Goal: Task Accomplishment & Management: Manage account settings

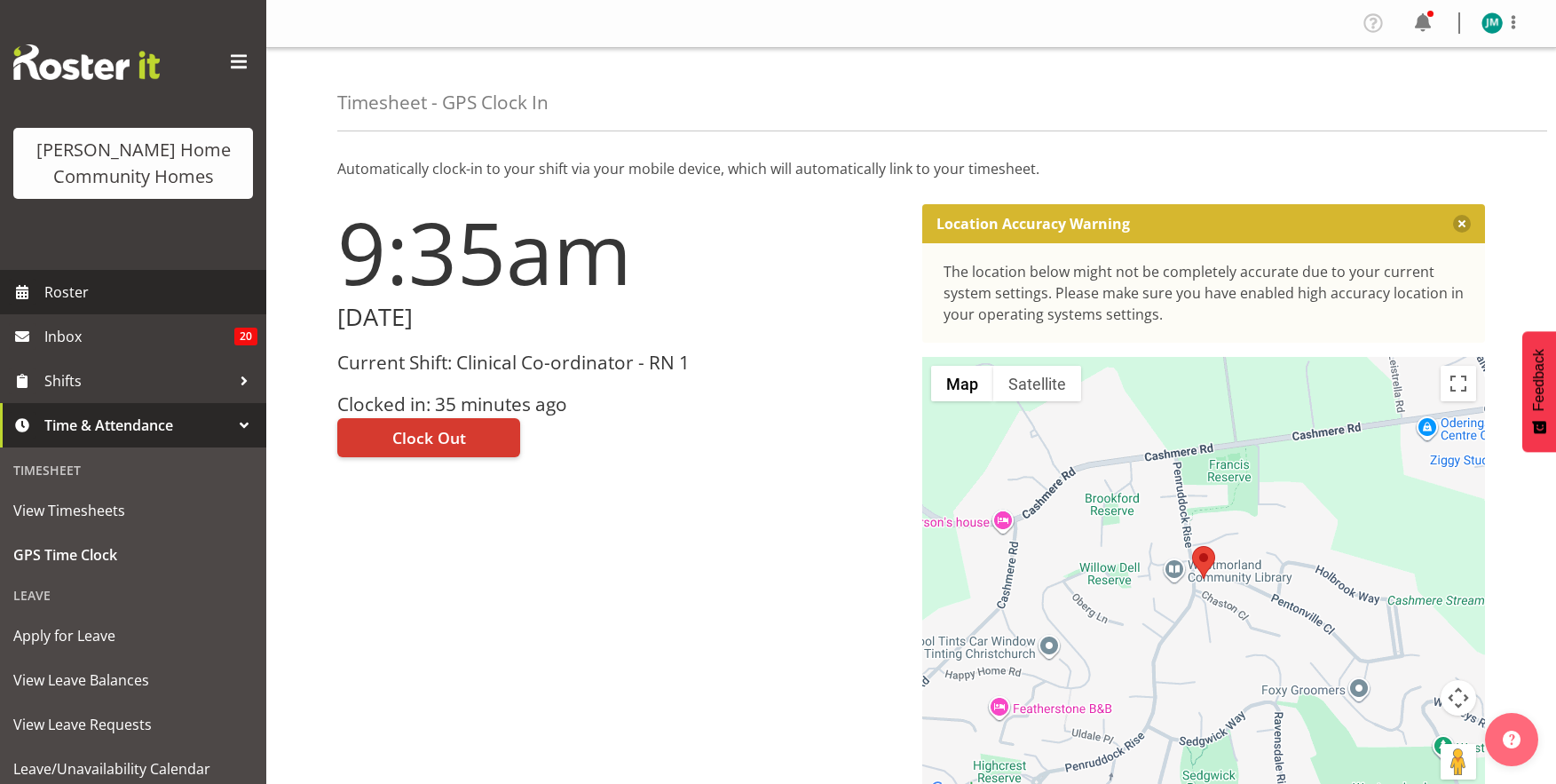
click at [115, 287] on span "Roster" at bounding box center [150, 292] width 213 height 26
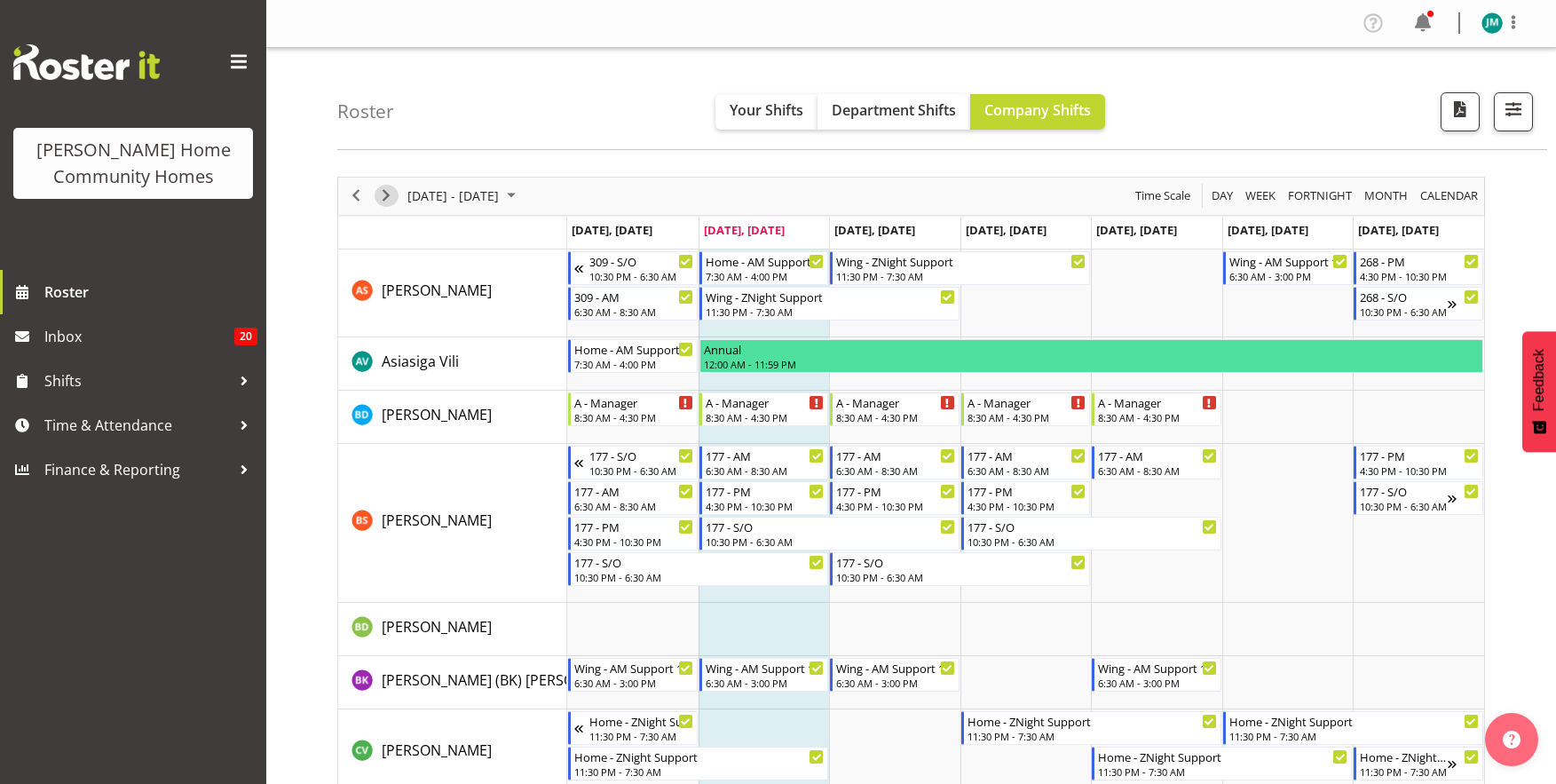
click at [386, 194] on span "Next" at bounding box center [385, 196] width 22 height 23
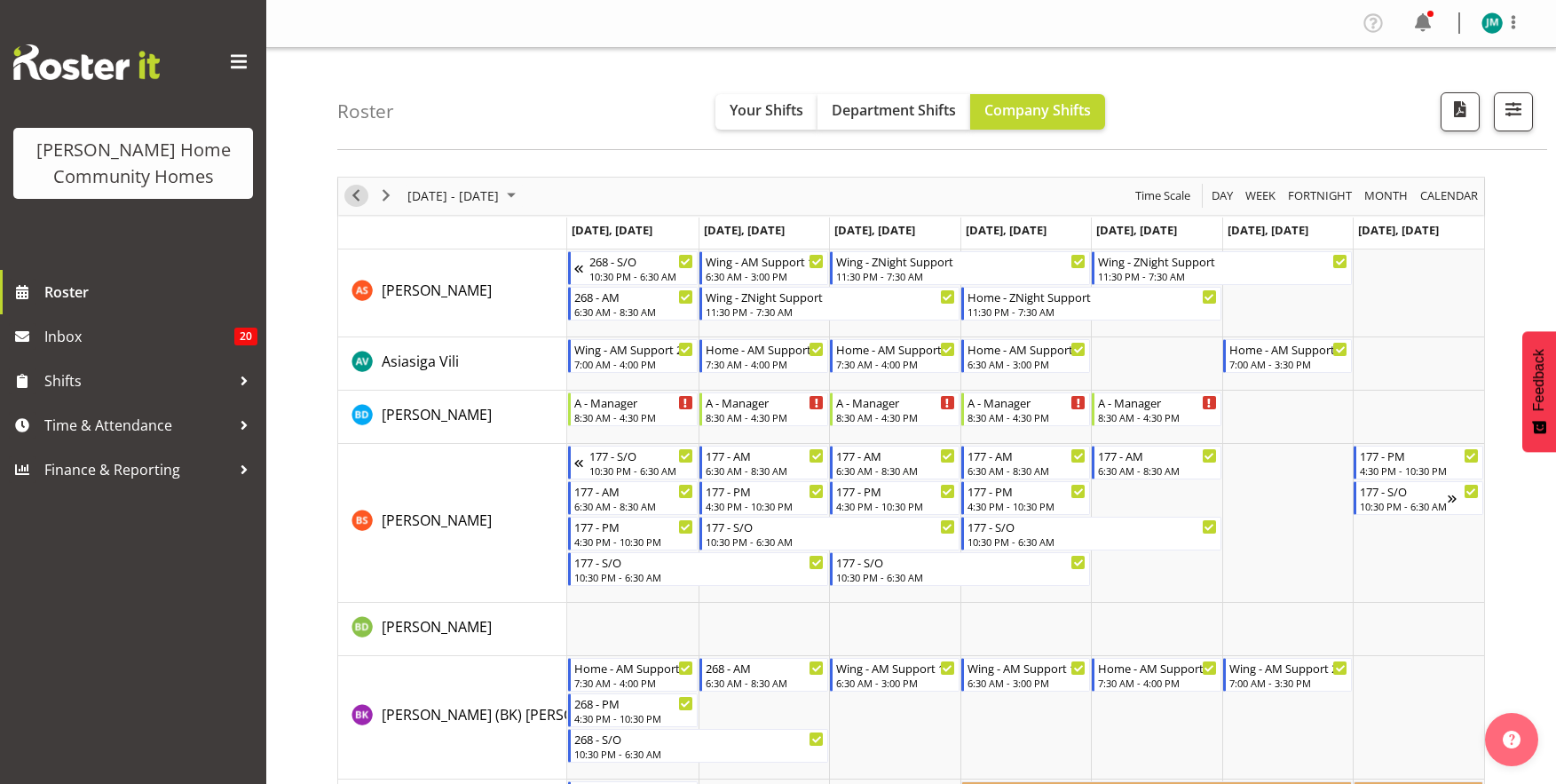
click at [363, 193] on span "Previous" at bounding box center [355, 196] width 22 height 23
